Goal: Task Accomplishment & Management: Manage account settings

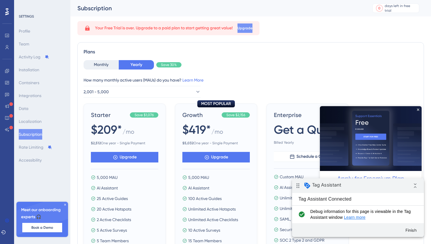
click at [253, 27] on span "Upgrade" at bounding box center [245, 28] width 15 height 5
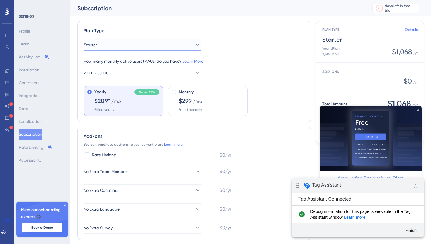
click at [175, 47] on button "Starter" at bounding box center [142, 45] width 117 height 12
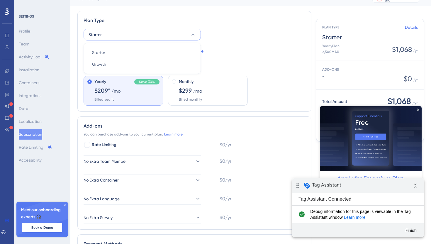
scroll to position [17, 0]
